Goal: Navigation & Orientation: Find specific page/section

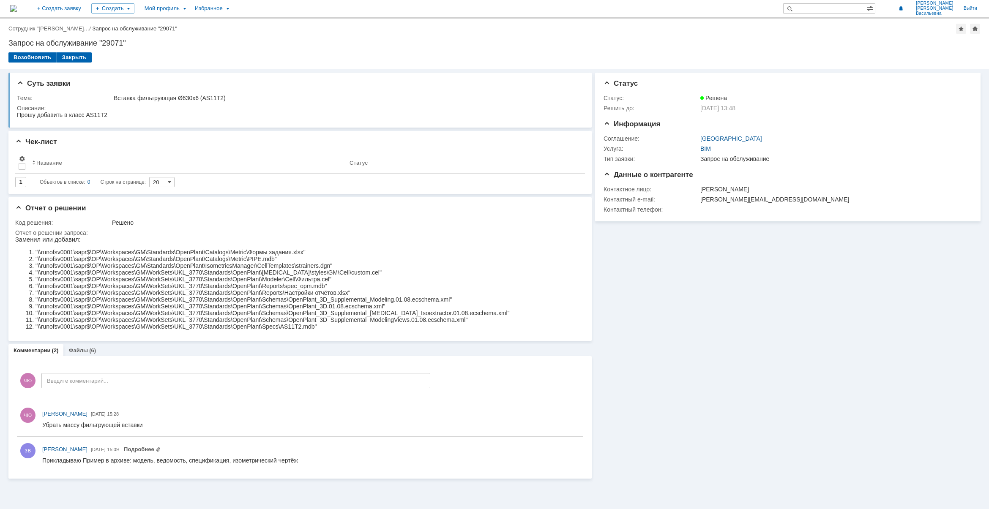
click at [17, 12] on img at bounding box center [13, 8] width 7 height 7
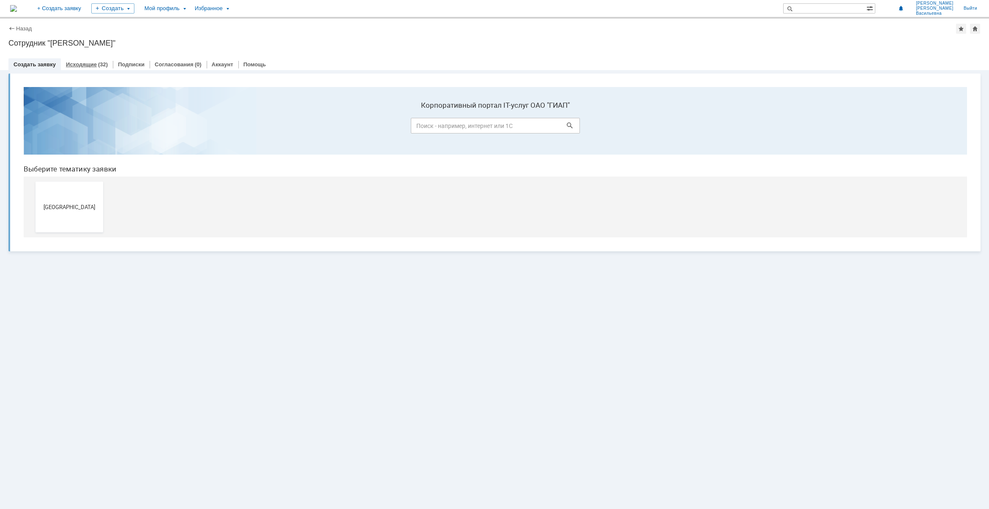
click at [84, 60] on div "Исходящие (32)" at bounding box center [87, 64] width 52 height 12
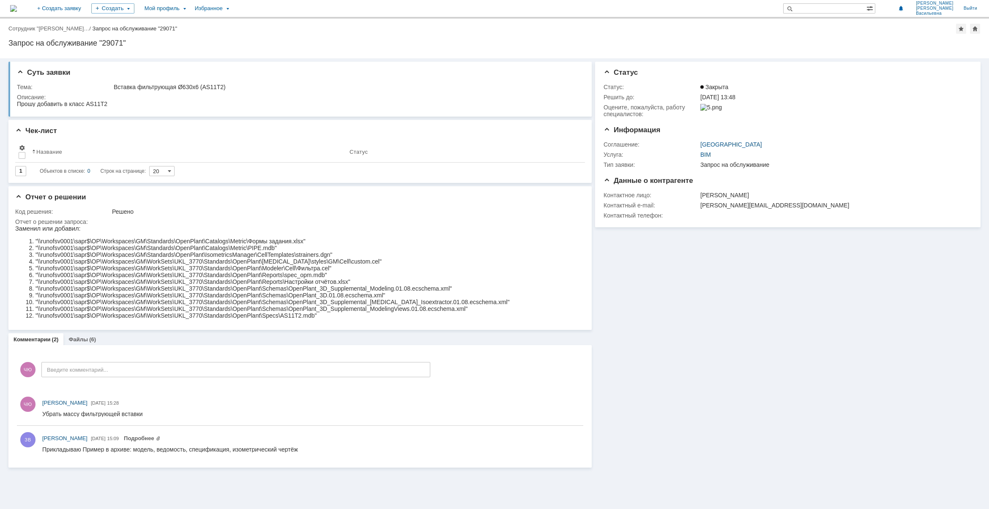
click at [17, 9] on img at bounding box center [13, 8] width 7 height 7
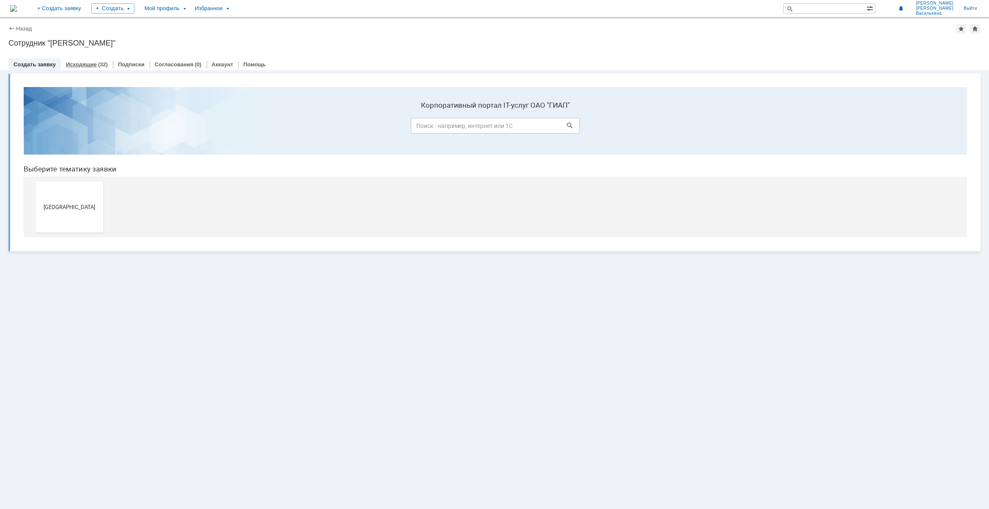
click at [93, 66] on link "Исходящие" at bounding box center [81, 64] width 31 height 6
